Goal: Task Accomplishment & Management: Use online tool/utility

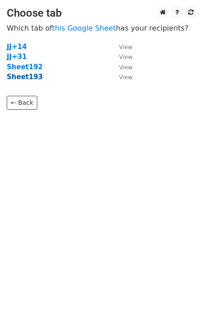
click at [30, 80] on strong "Sheet193" at bounding box center [25, 77] width 36 height 8
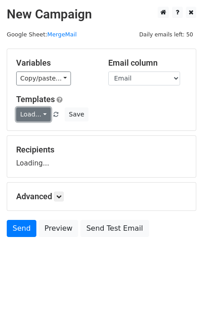
click at [32, 115] on link "Load..." at bounding box center [33, 114] width 35 height 14
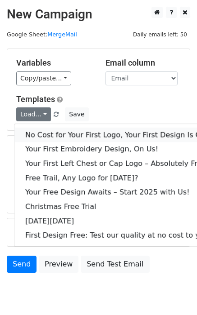
click at [48, 133] on link "No Cost for Your First Logo, Your First Design Is On Us!" at bounding box center [122, 135] width 216 height 14
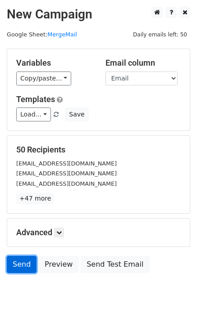
click at [16, 267] on link "Send" at bounding box center [22, 264] width 30 height 17
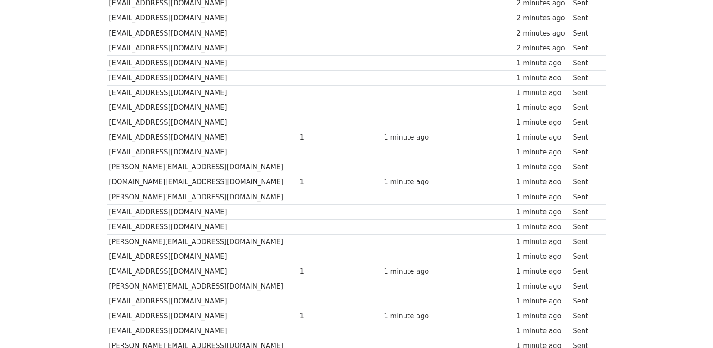
scroll to position [626, 0]
